Goal: Find specific page/section: Find specific page/section

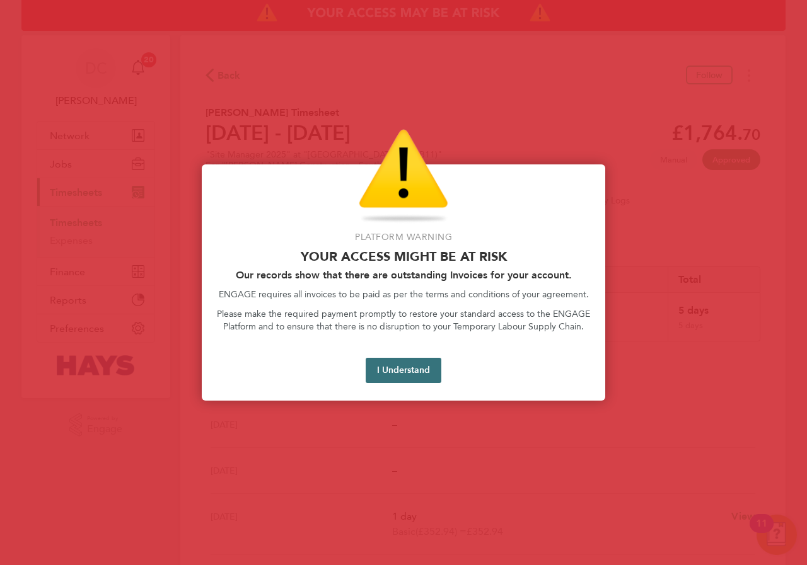
click at [415, 371] on button "I Understand" at bounding box center [403, 370] width 76 height 25
click at [401, 367] on button "I Understand" at bounding box center [403, 370] width 76 height 25
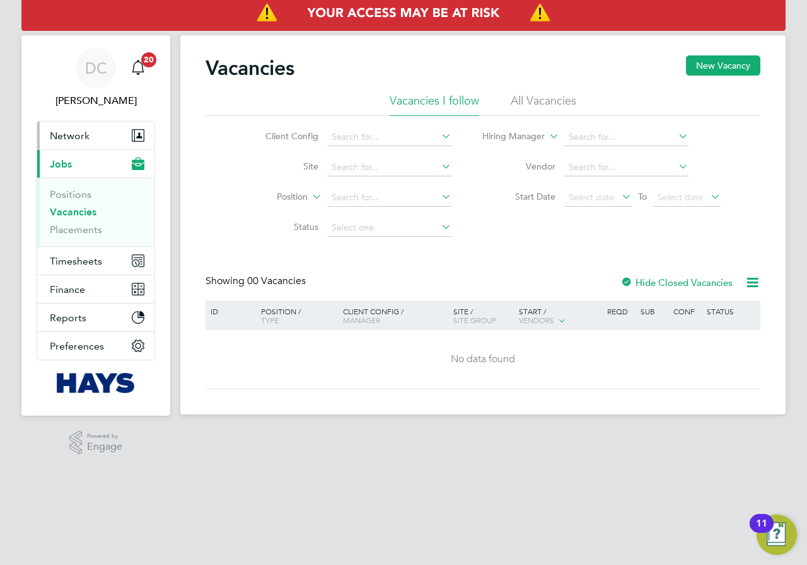
click at [68, 140] on span "Network" at bounding box center [70, 136] width 40 height 12
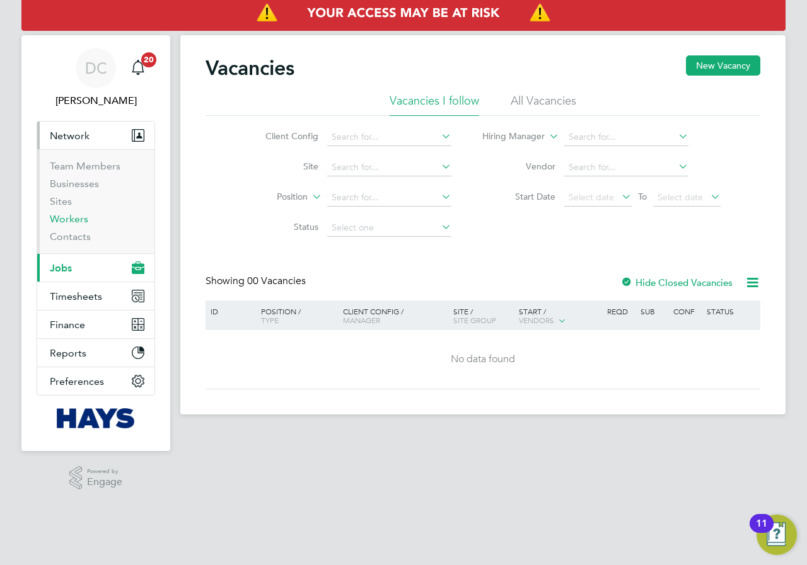
click at [76, 220] on link "Workers" at bounding box center [69, 219] width 38 height 12
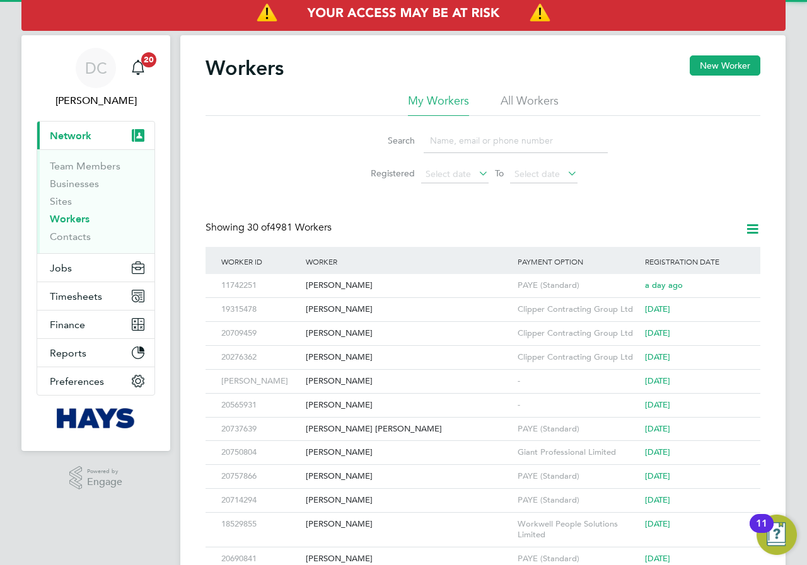
click at [478, 146] on input at bounding box center [515, 141] width 184 height 25
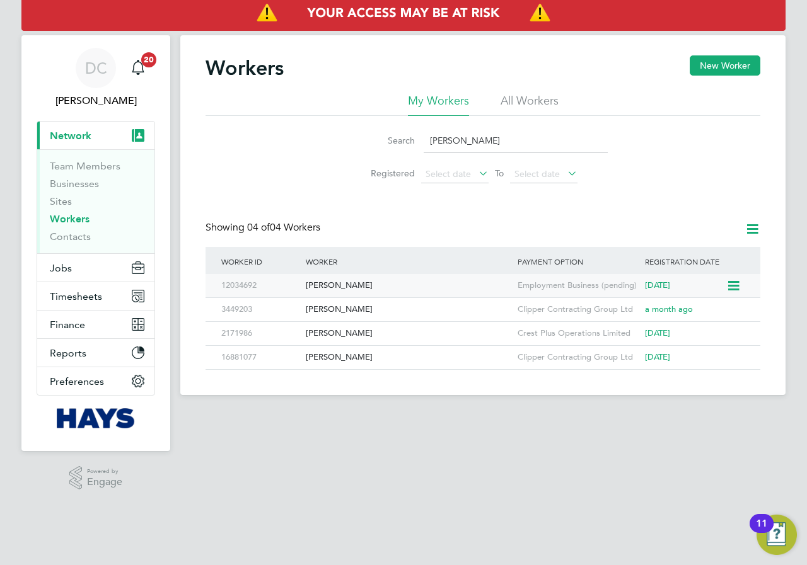
type input "damien"
click at [363, 286] on div "Damien Davies" at bounding box center [408, 285] width 212 height 23
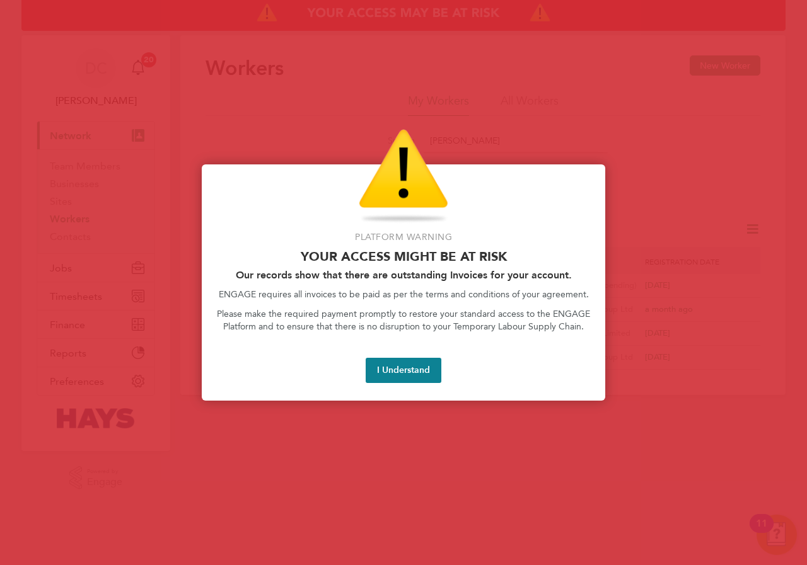
click at [396, 372] on button "I Understand" at bounding box center [403, 370] width 76 height 25
